Goal: Information Seeking & Learning: Learn about a topic

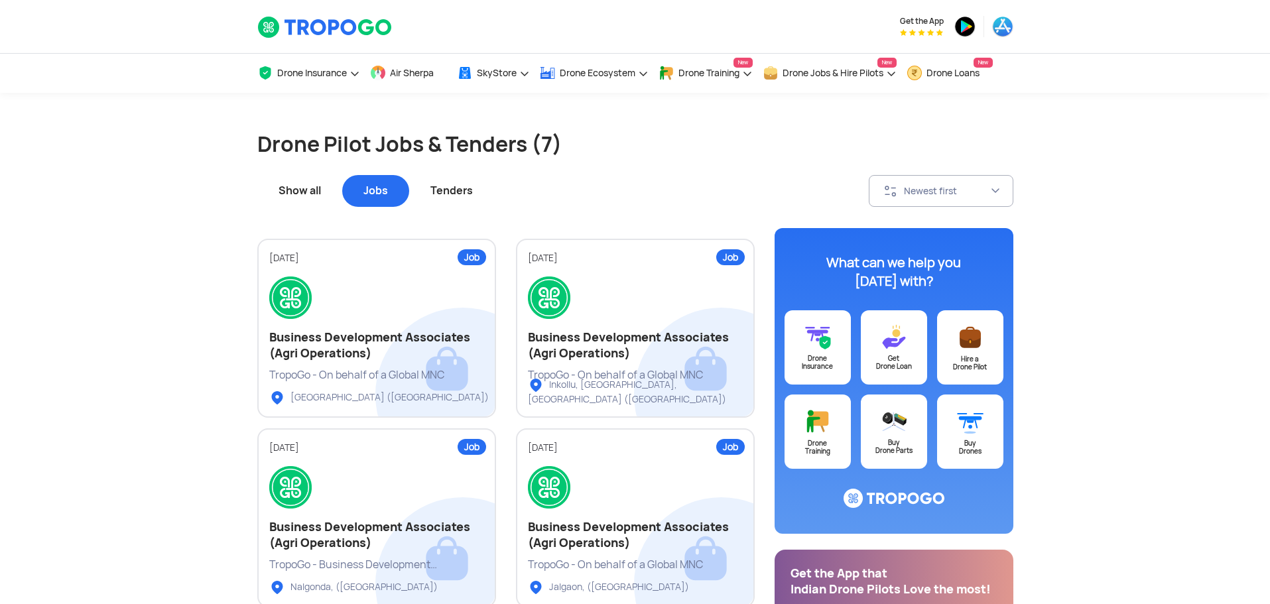
click at [451, 186] on div "Tenders" at bounding box center [451, 191] width 85 height 32
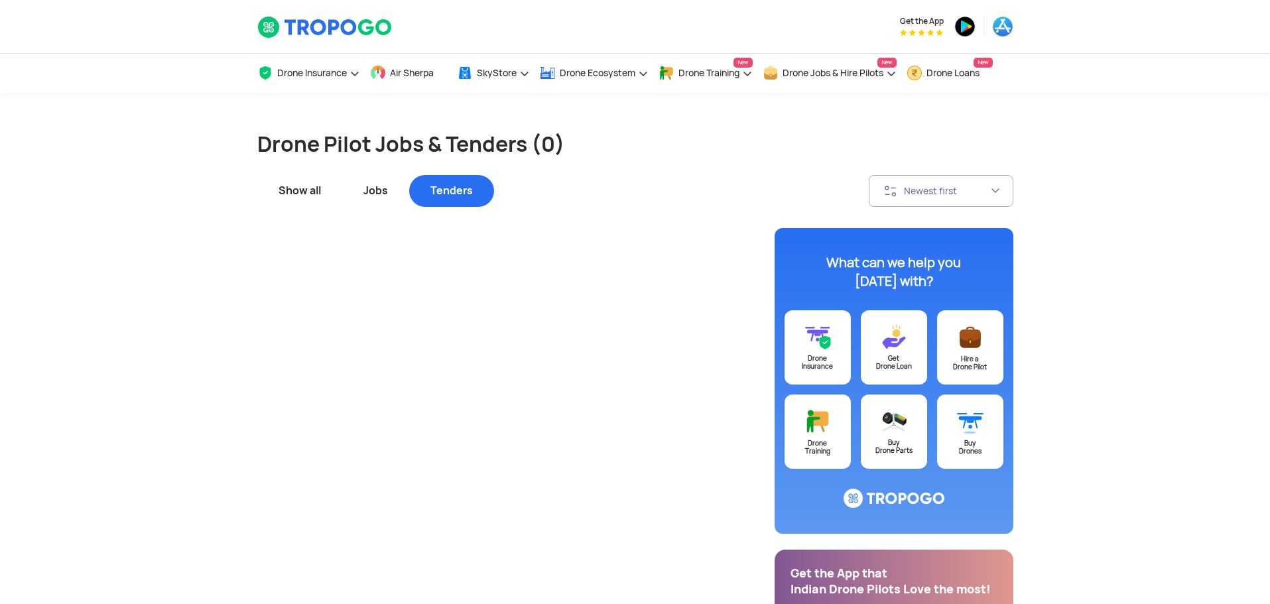
click at [366, 198] on div "Jobs" at bounding box center [375, 191] width 67 height 32
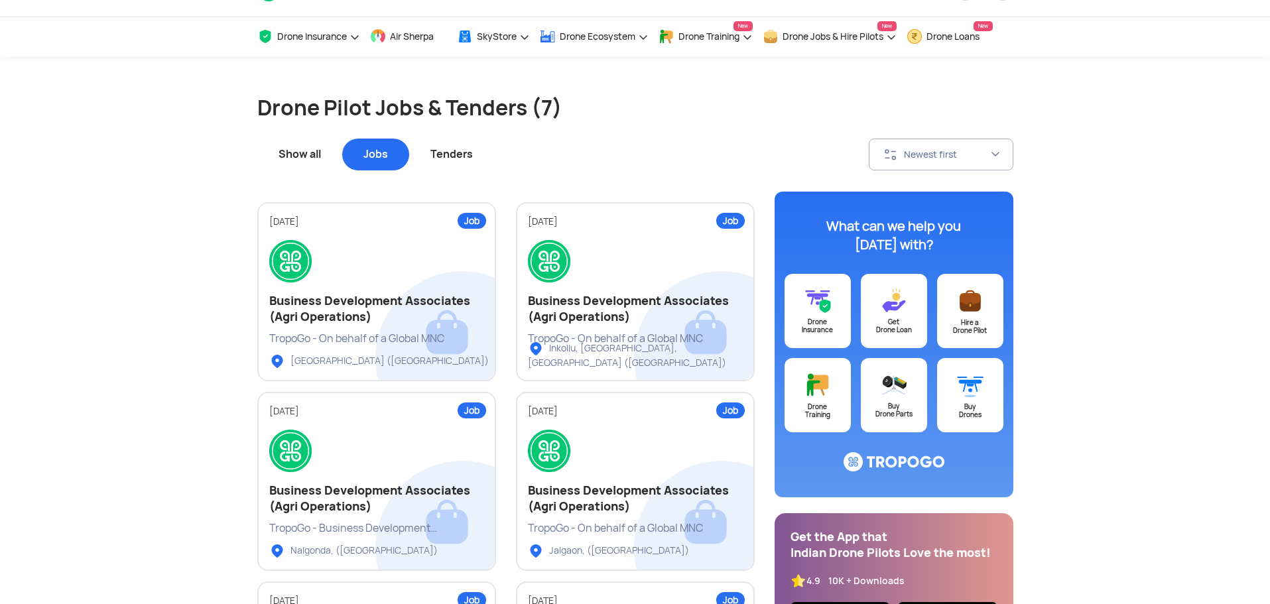
scroll to position [66, 0]
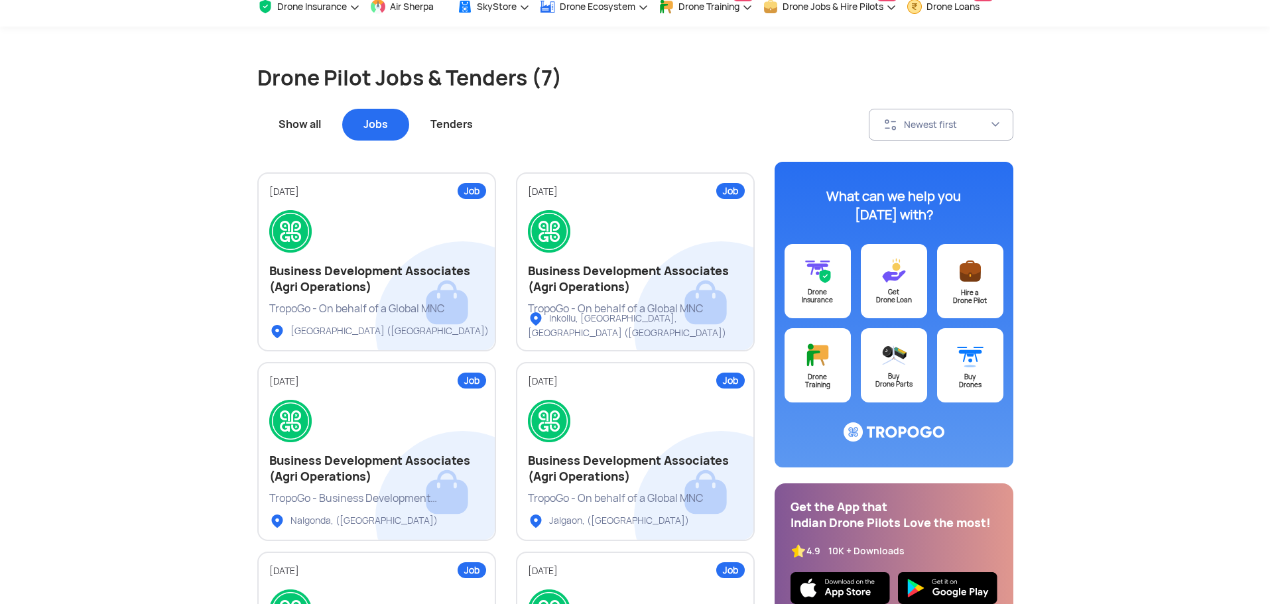
click at [300, 133] on div "Show all" at bounding box center [299, 125] width 85 height 32
click at [296, 129] on div "Show all" at bounding box center [299, 125] width 85 height 32
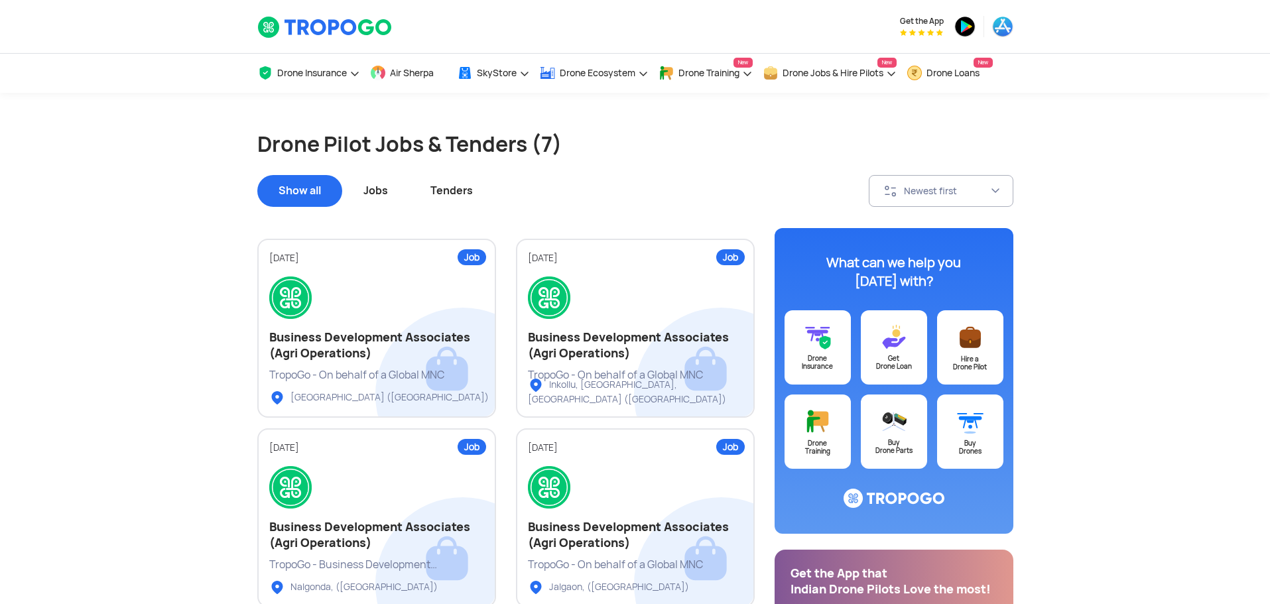
click at [369, 194] on div "Jobs" at bounding box center [375, 191] width 67 height 32
click at [454, 194] on div "Tenders" at bounding box center [451, 191] width 85 height 32
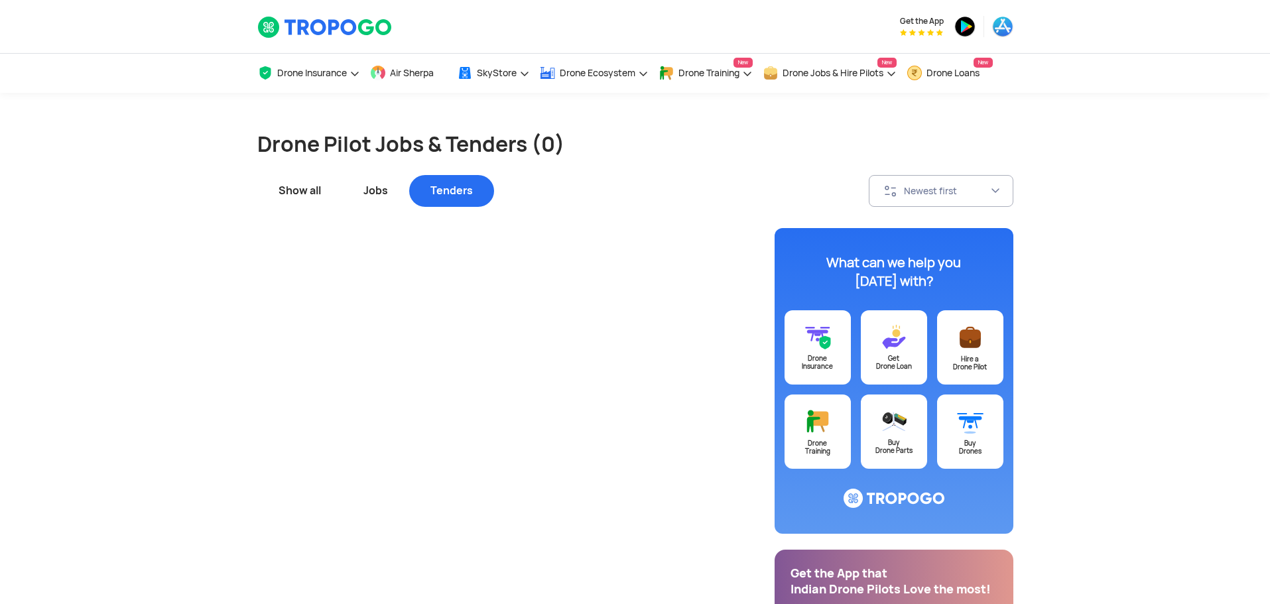
click at [603, 105] on div "Drone Pilot Jobs & Tenders (0) Show all Jobs Tenders Newest first SORT BY Newes…" at bounding box center [635, 610] width 776 height 1035
